Goal: Communication & Community: Ask a question

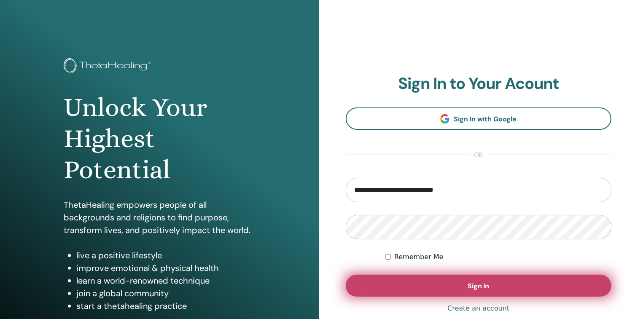
drag, startPoint x: 416, startPoint y: 283, endPoint x: 416, endPoint y: 278, distance: 5.1
click at [416, 282] on button "Sign In" at bounding box center [479, 286] width 266 height 22
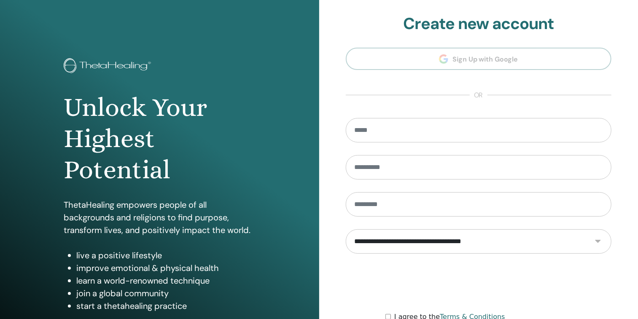
scroll to position [85, 0]
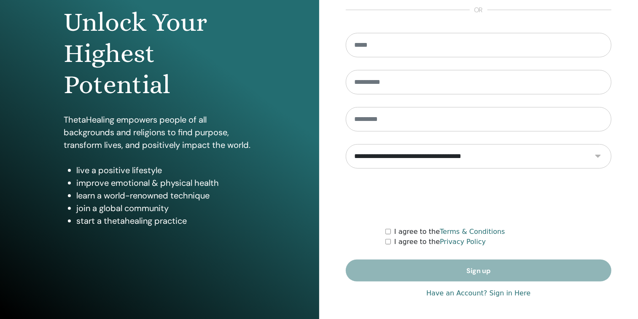
type input "**********"
click at [518, 290] on link "Have an Account? Sign in Here" at bounding box center [478, 293] width 104 height 10
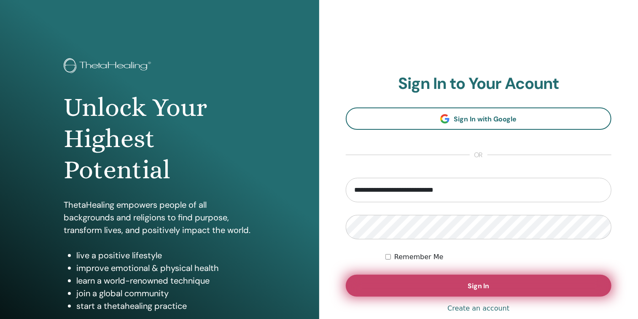
click at [478, 291] on button "Sign In" at bounding box center [479, 286] width 266 height 22
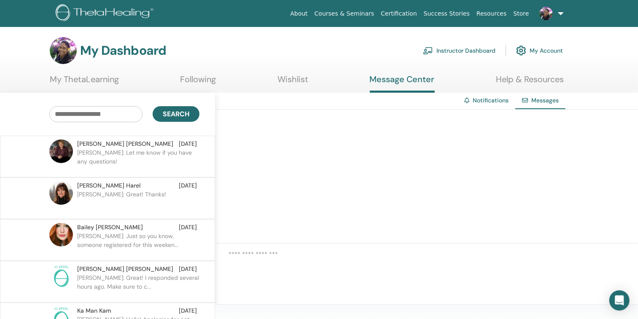
click at [558, 13] on link at bounding box center [549, 13] width 35 height 27
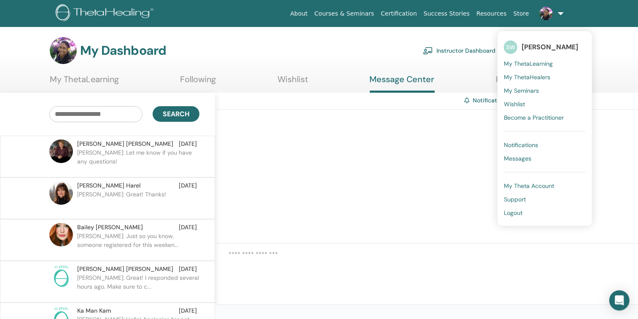
click at [534, 140] on link "Notifications" at bounding box center [545, 144] width 82 height 13
